Goal: Information Seeking & Learning: Learn about a topic

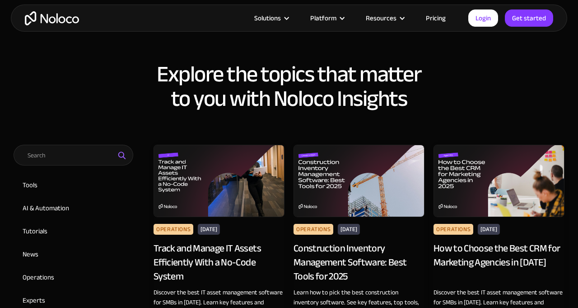
scroll to position [399, 0]
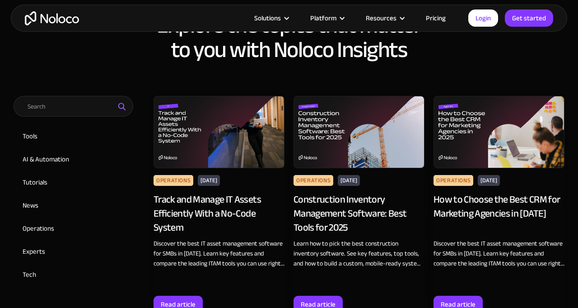
click at [207, 207] on div "Track and Manage IT Assets Efficiently With a No-Code System" at bounding box center [219, 214] width 131 height 42
click at [352, 205] on div "Construction Inventory Management Software: Best Tools for 2025" at bounding box center [359, 214] width 131 height 42
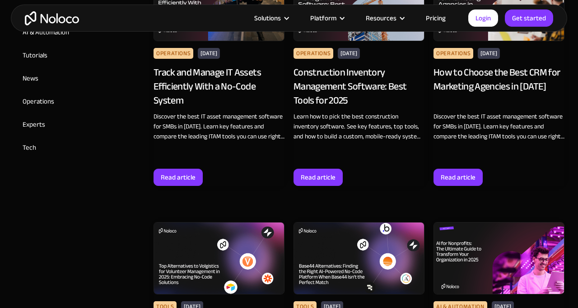
scroll to position [537, 0]
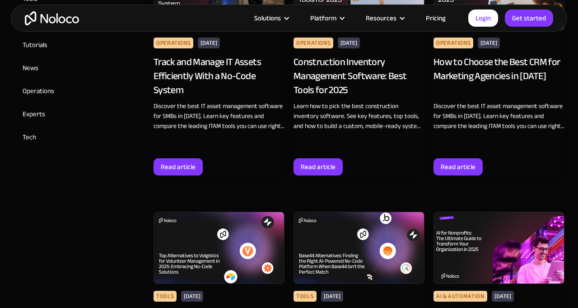
click at [505, 73] on div "How to Choose the Best CRM for Marketing Agencies in [DATE]" at bounding box center [499, 76] width 131 height 42
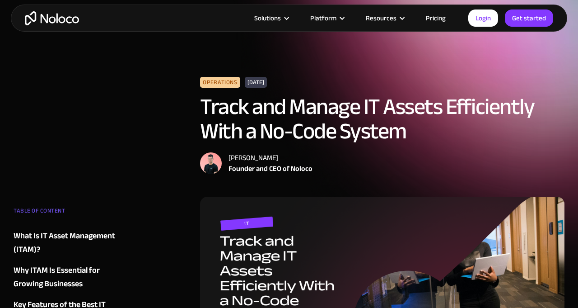
scroll to position [13, 0]
